Goal: Task Accomplishment & Management: Manage account settings

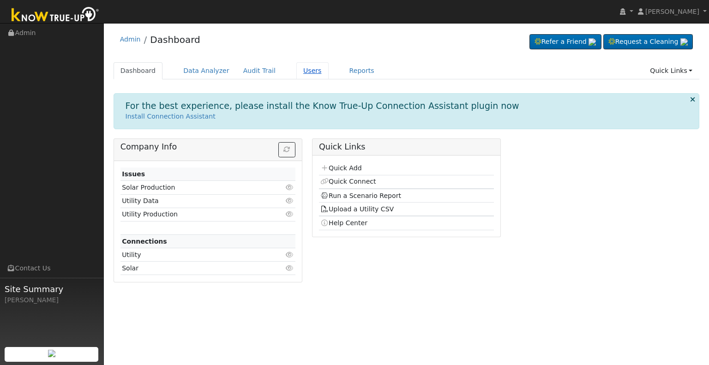
click at [296, 70] on link "Users" at bounding box center [312, 70] width 32 height 17
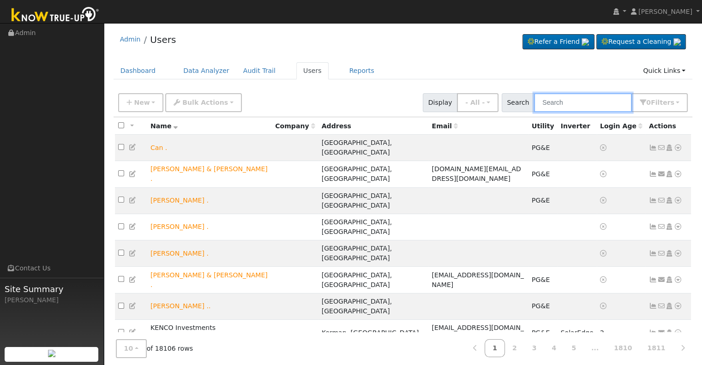
click at [568, 100] on input "text" at bounding box center [583, 102] width 98 height 19
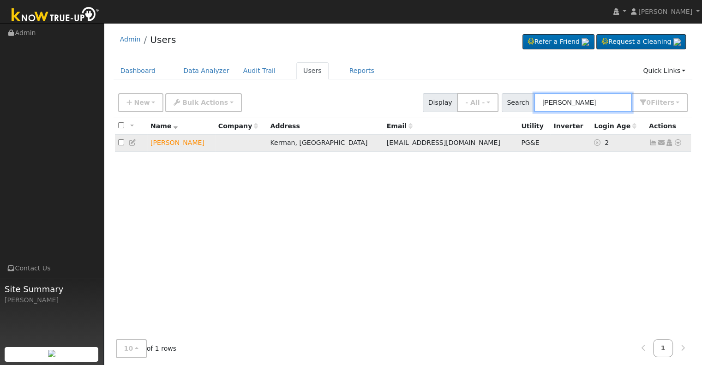
type input "[PERSON_NAME]"
click at [671, 143] on icon at bounding box center [669, 142] width 8 height 6
